Goal: Book appointment/travel/reservation

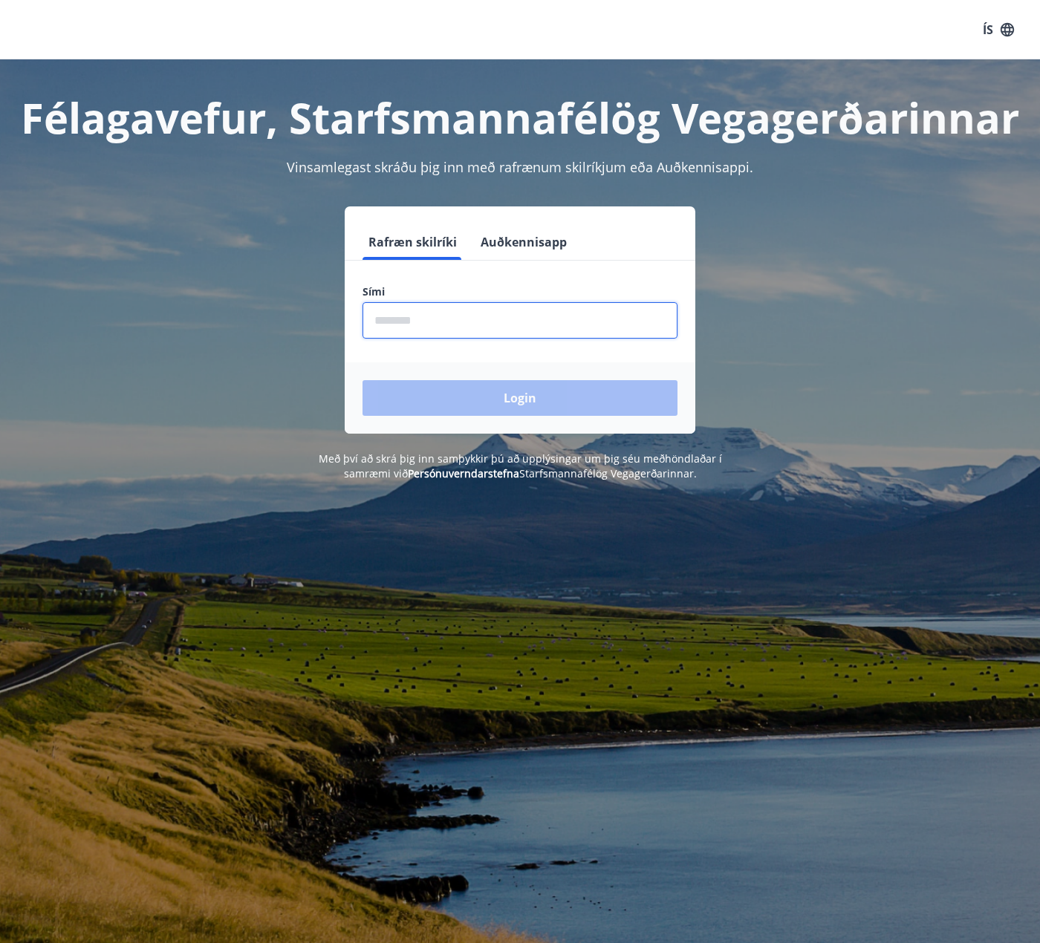
click at [524, 305] on input "phone" at bounding box center [519, 320] width 315 height 36
type input "********"
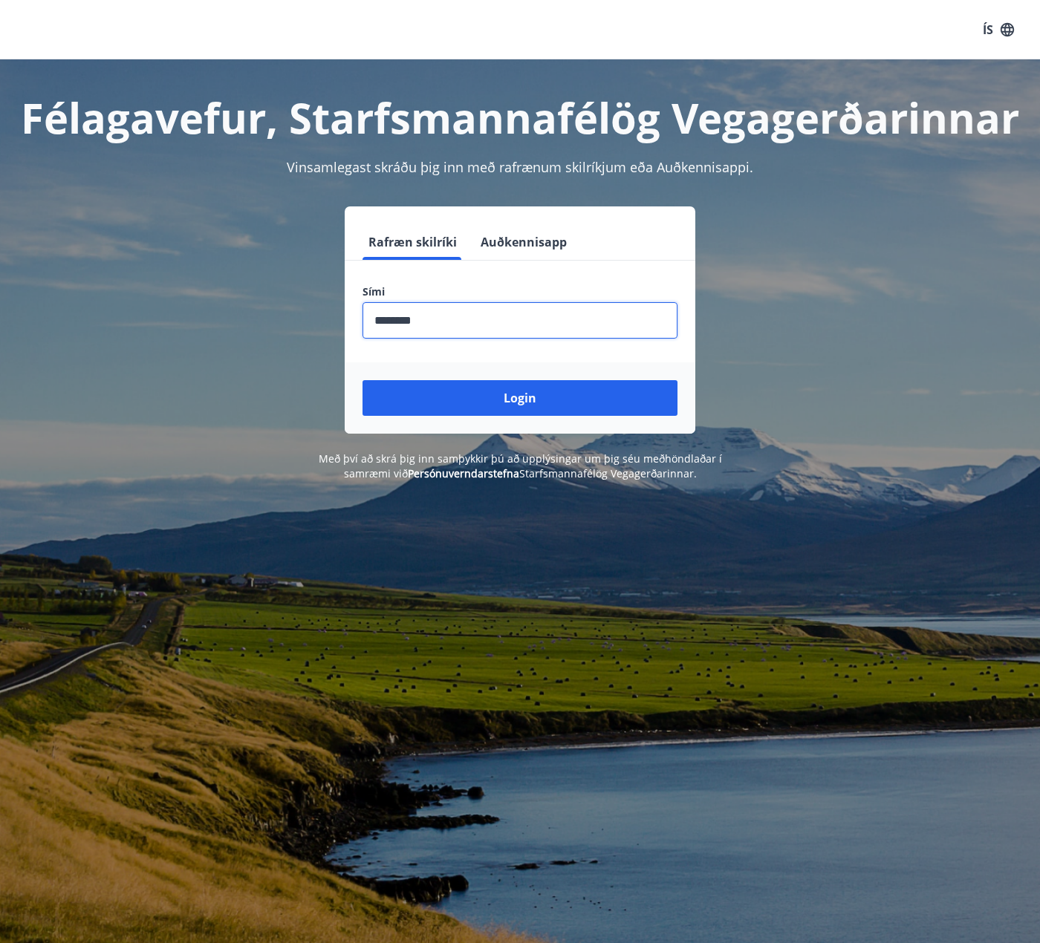
click at [492, 380] on div "Login" at bounding box center [520, 397] width 351 height 71
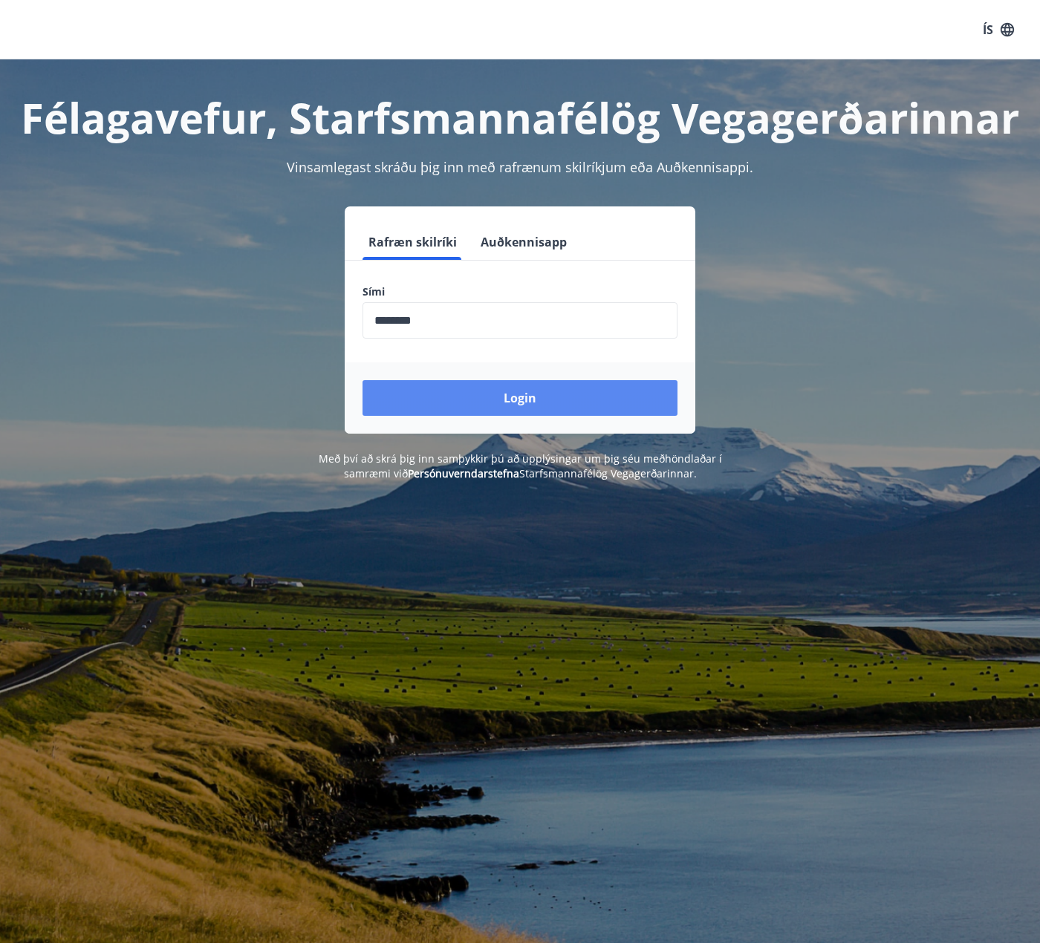
click at [501, 400] on button "Login" at bounding box center [519, 398] width 315 height 36
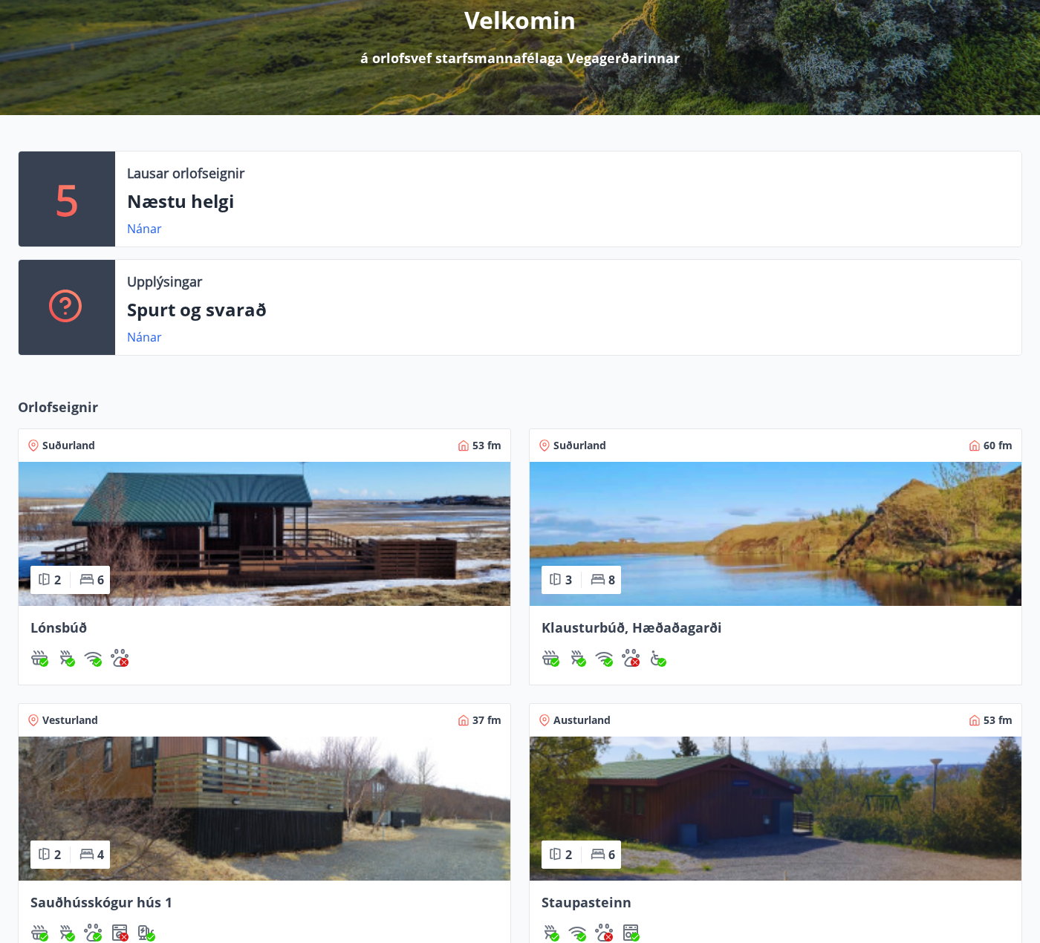
scroll to position [223, 0]
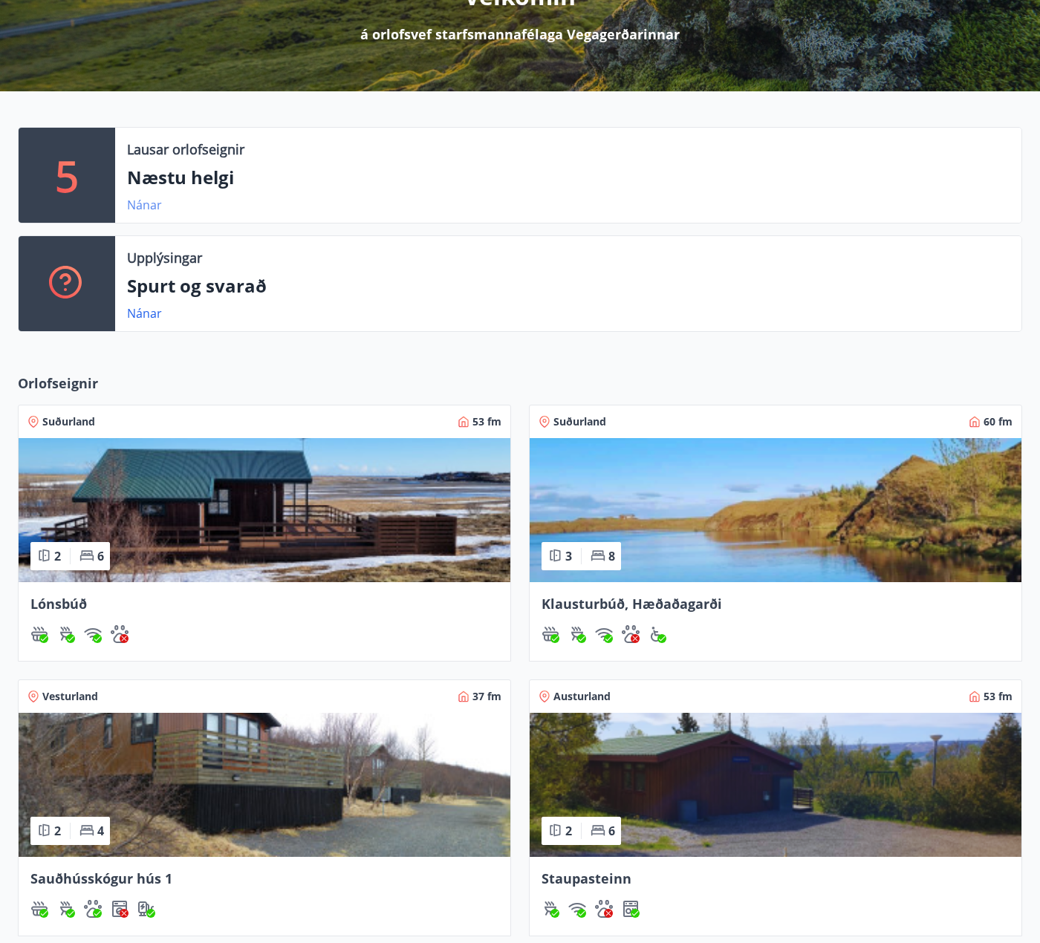
click at [152, 209] on link "Nánar" at bounding box center [144, 205] width 35 height 16
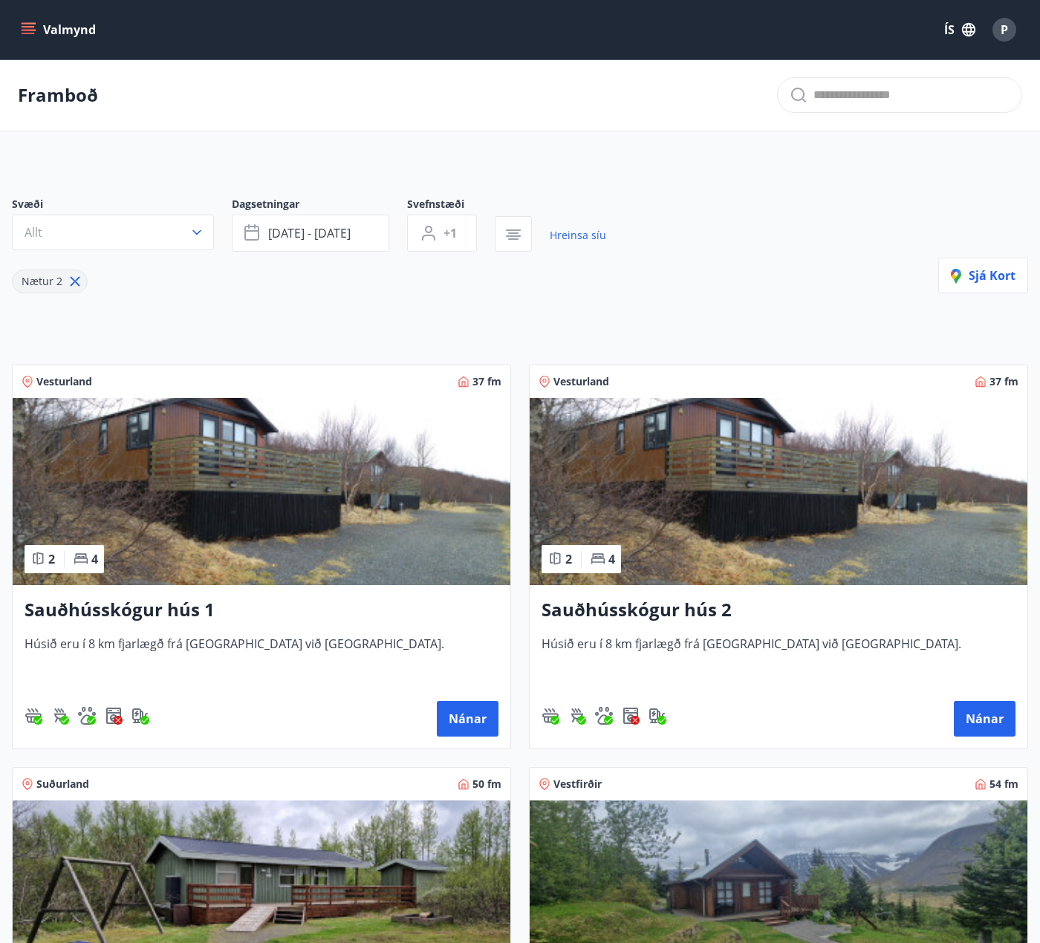
click at [42, 28] on button "Valmynd" at bounding box center [60, 29] width 84 height 27
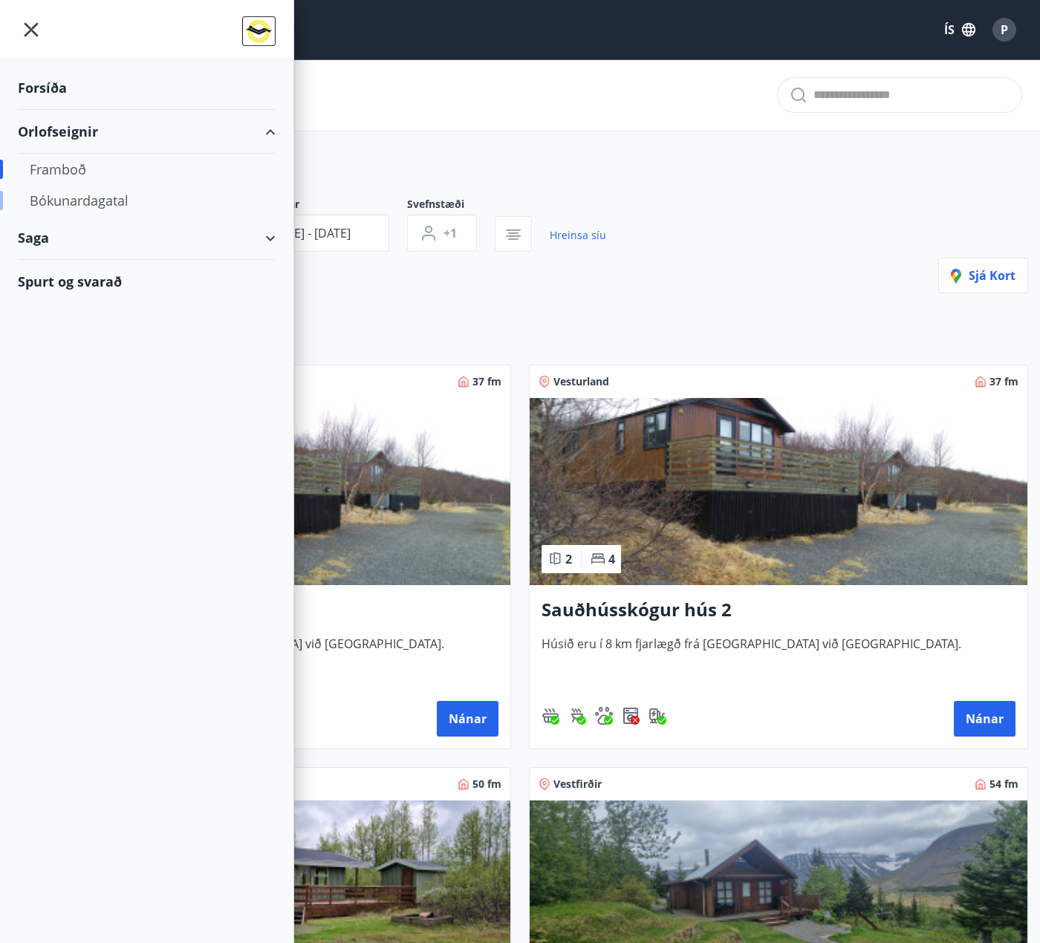
click at [65, 209] on div "Bókunardagatal" at bounding box center [147, 200] width 234 height 31
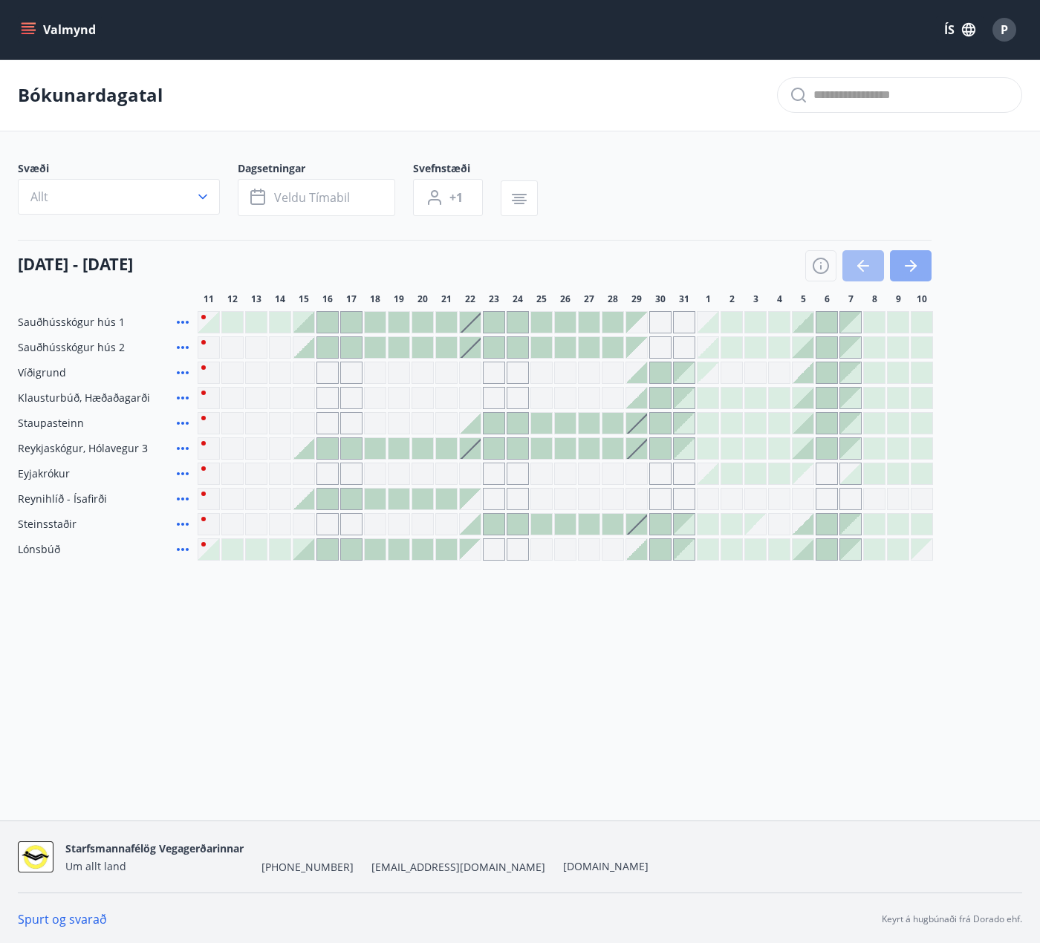
click at [917, 260] on icon "button" at bounding box center [911, 266] width 18 height 18
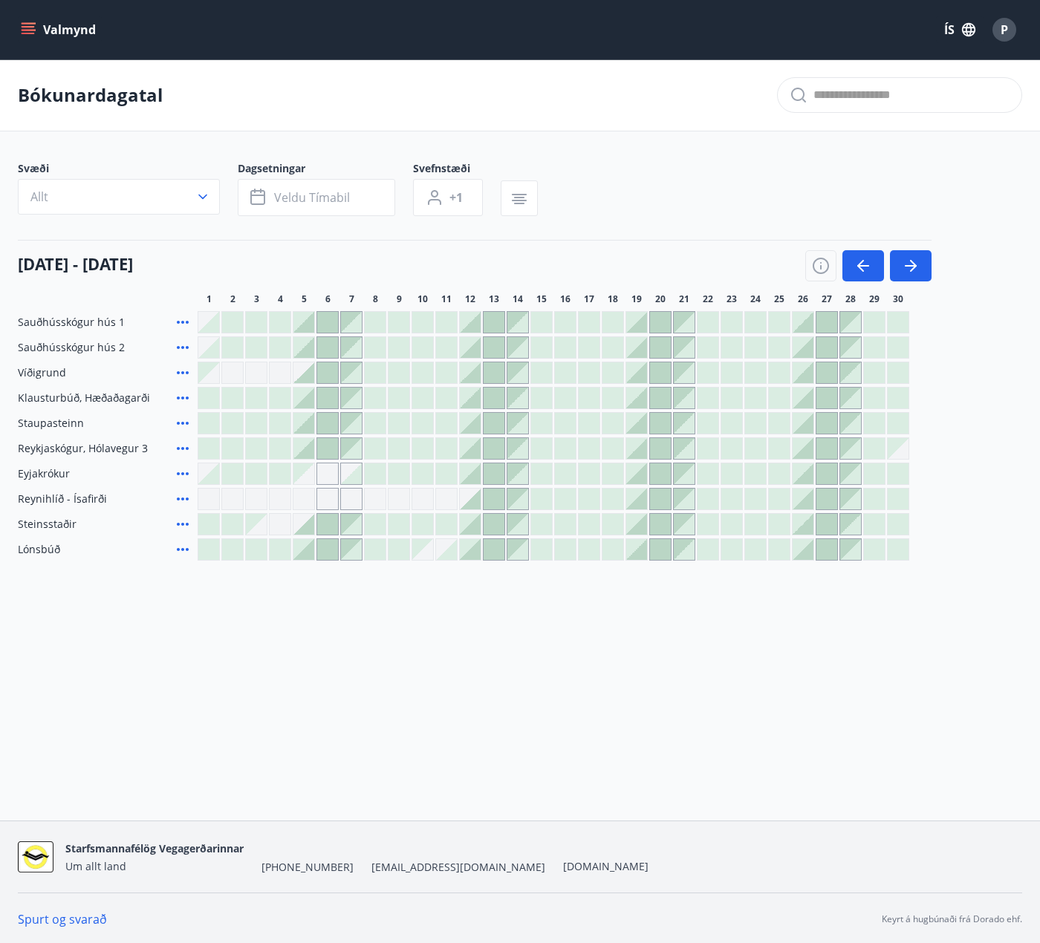
click at [830, 325] on div at bounding box center [826, 322] width 21 height 21
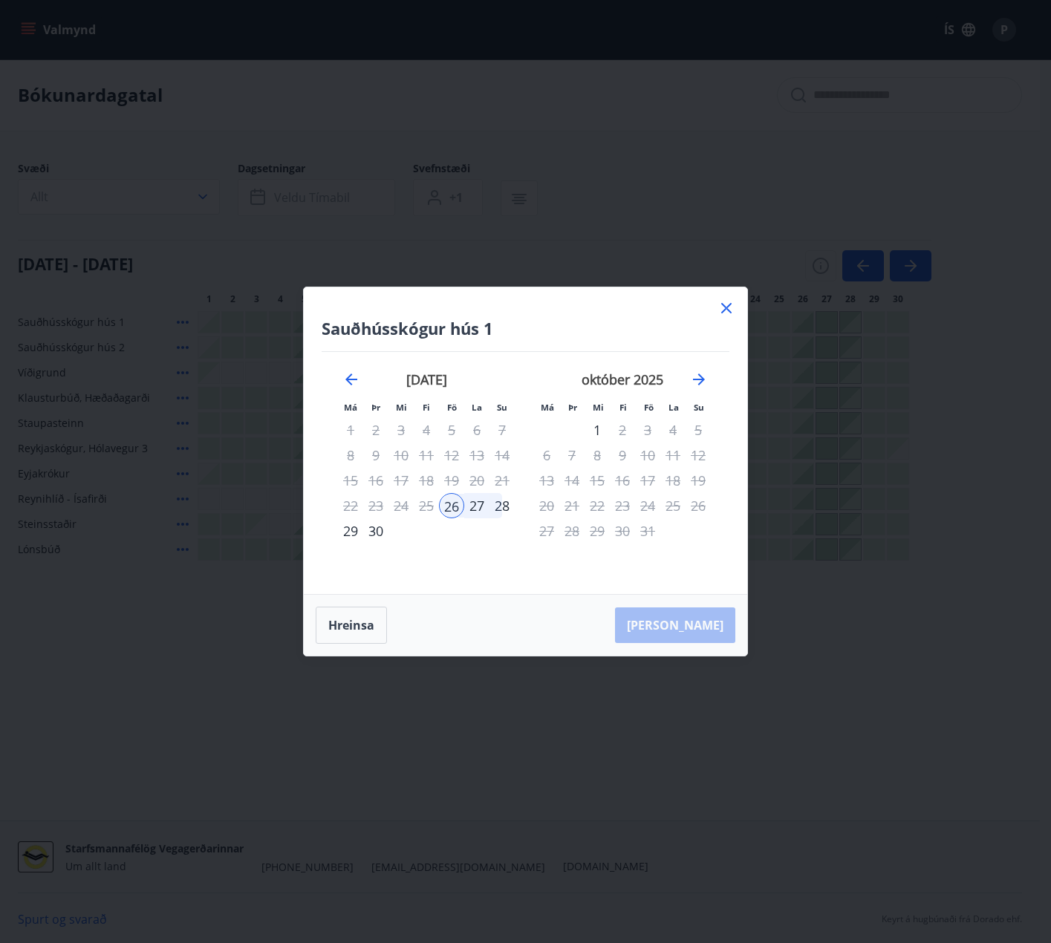
click at [733, 308] on icon at bounding box center [727, 308] width 18 height 18
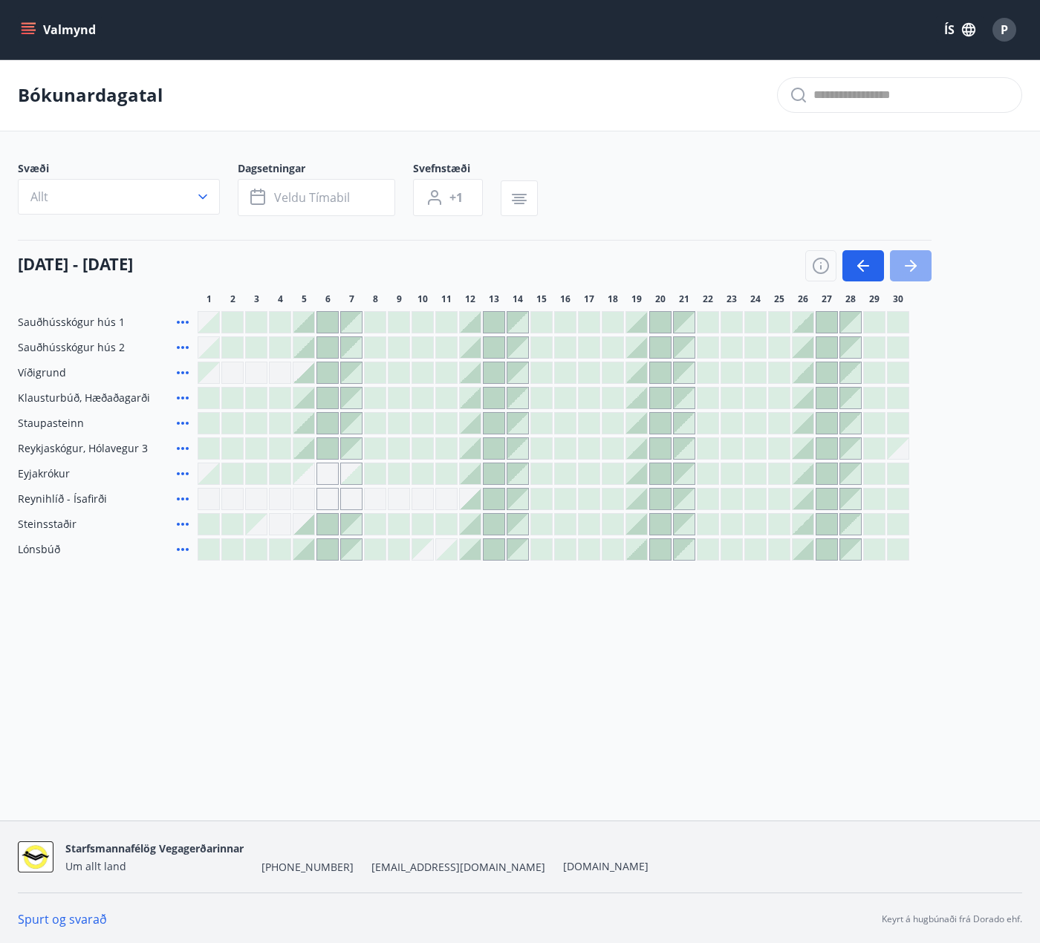
click at [914, 264] on icon "button" at bounding box center [913, 266] width 7 height 12
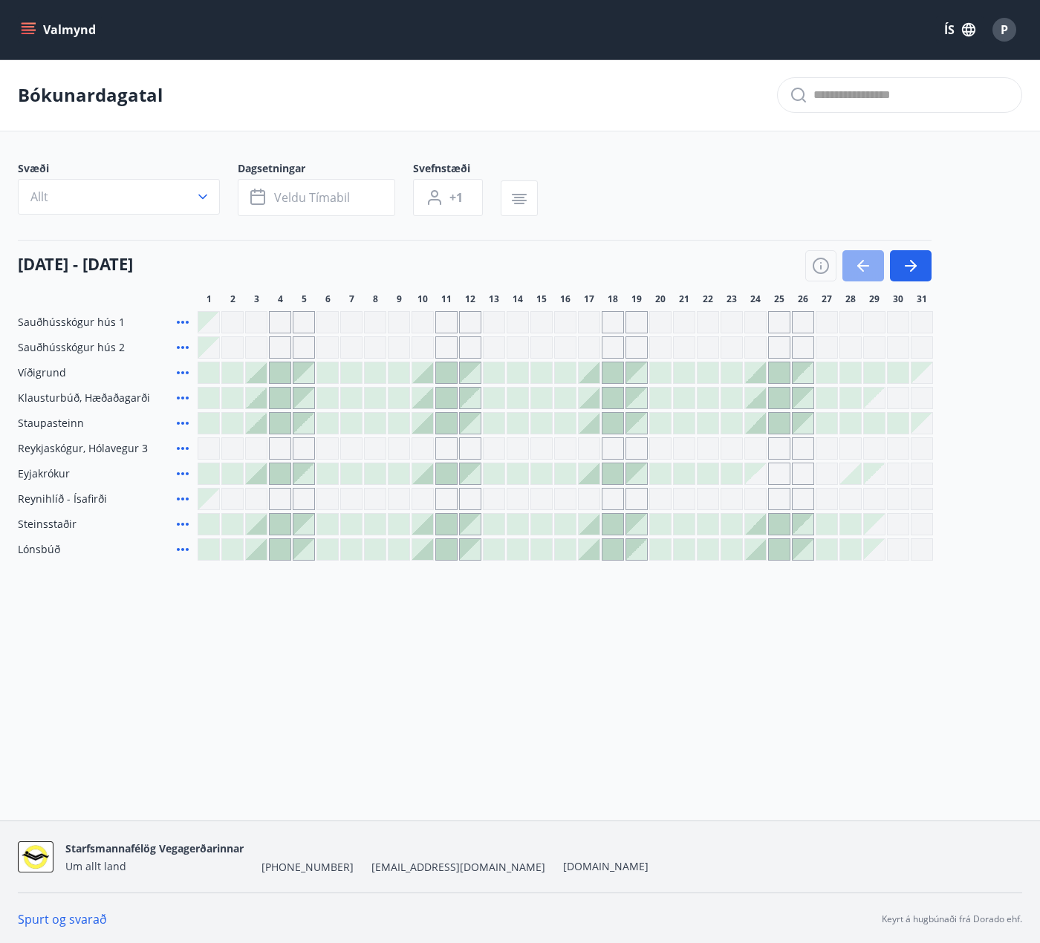
click at [871, 270] on icon "button" at bounding box center [863, 266] width 18 height 18
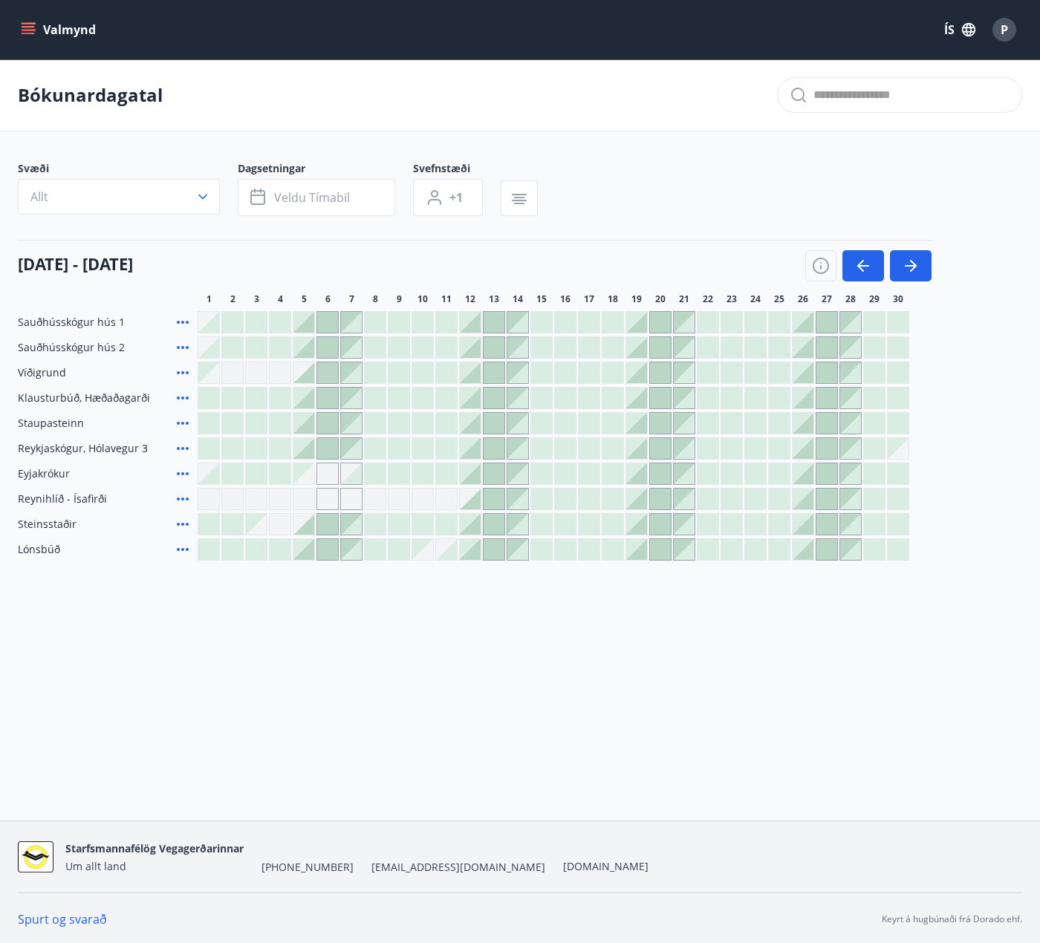
drag, startPoint x: 542, startPoint y: 213, endPoint x: 499, endPoint y: 212, distance: 43.1
click at [499, 212] on div "Svæði Allt Dagsetningar Veldu tímabil Svefnstæði +1" at bounding box center [520, 191] width 1004 height 61
